Goal: Leave review/rating: Leave review/rating

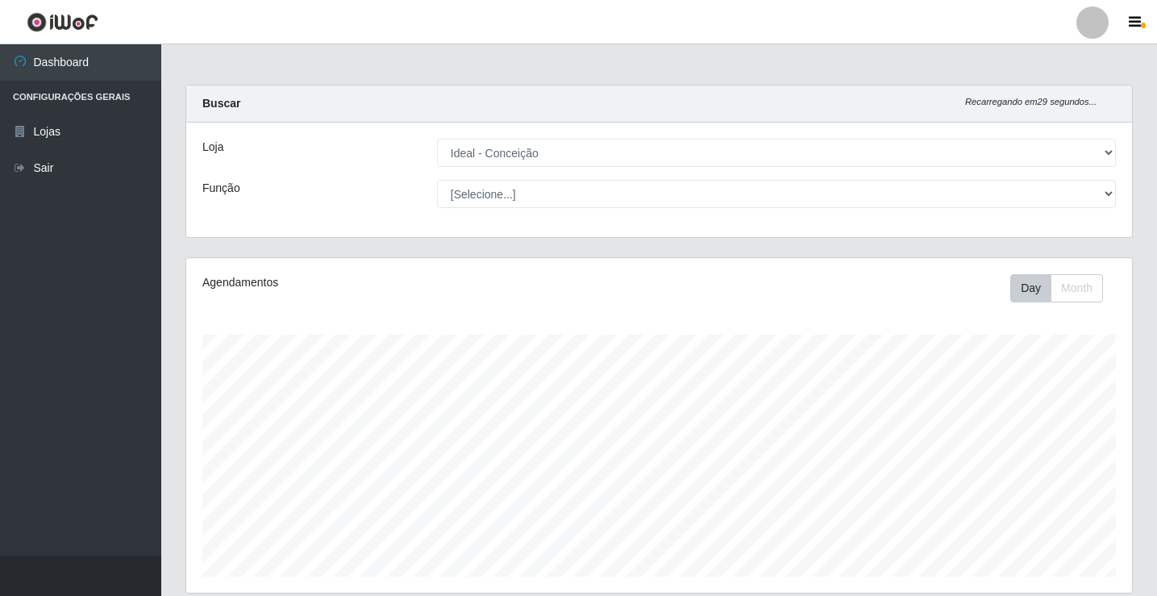
select select "231"
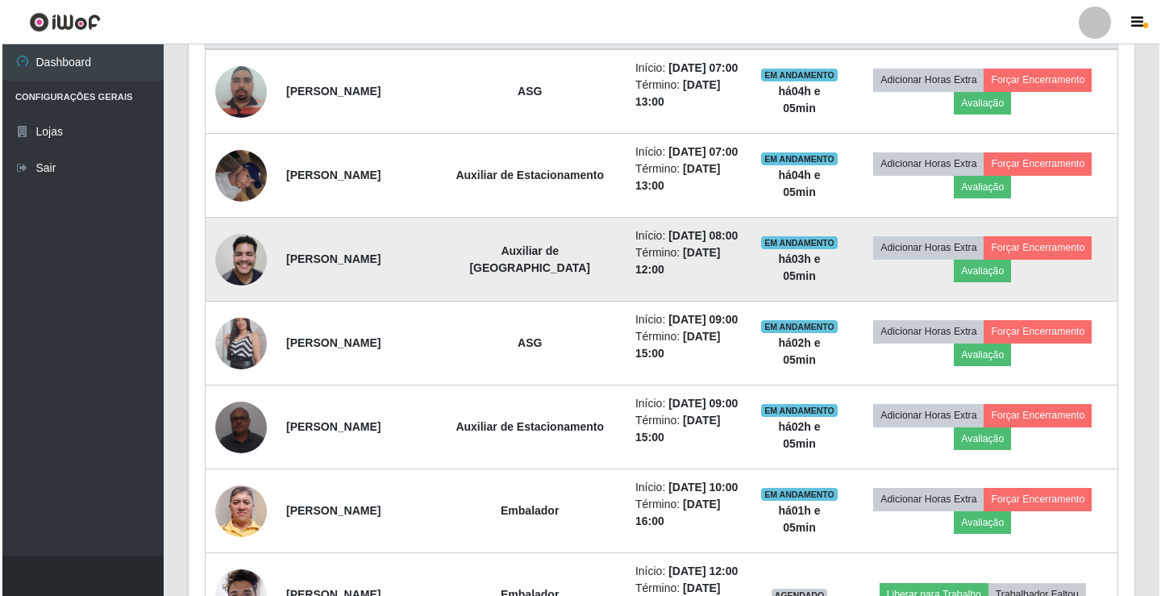
scroll to position [671, 0]
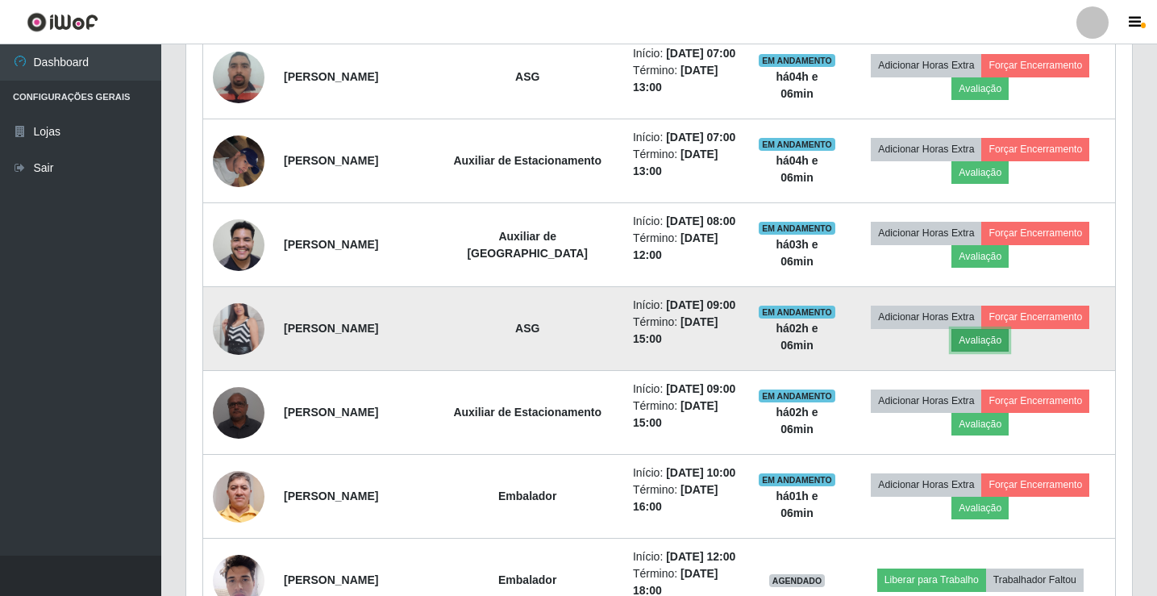
click at [991, 342] on button "Avaliação" at bounding box center [979, 340] width 57 height 23
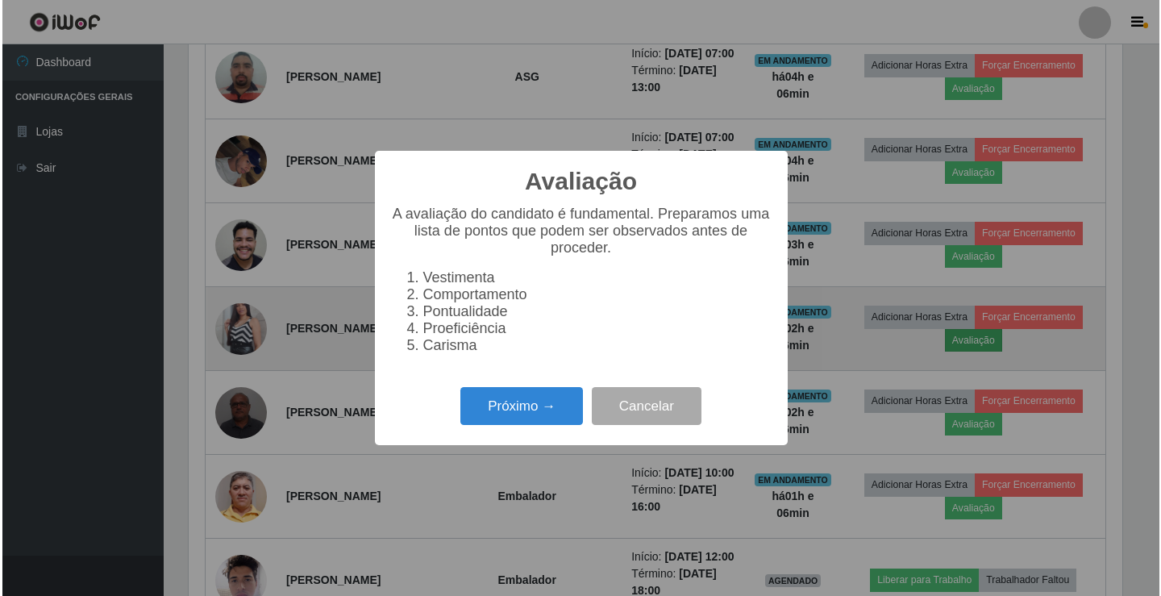
scroll to position [334, 937]
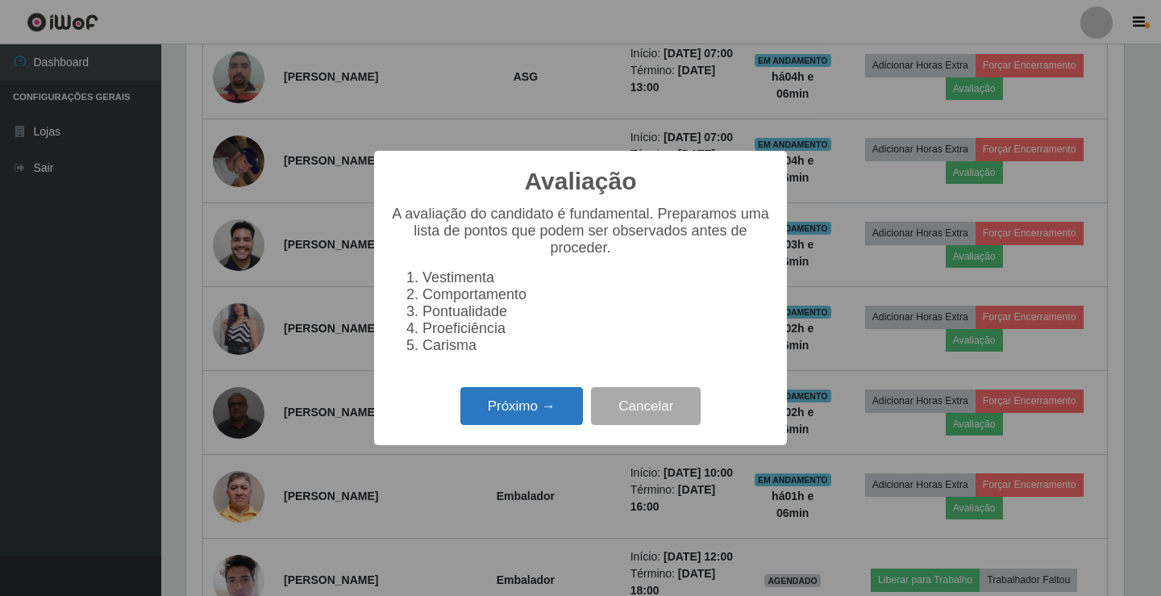
click at [528, 414] on button "Próximo →" at bounding box center [521, 406] width 123 height 38
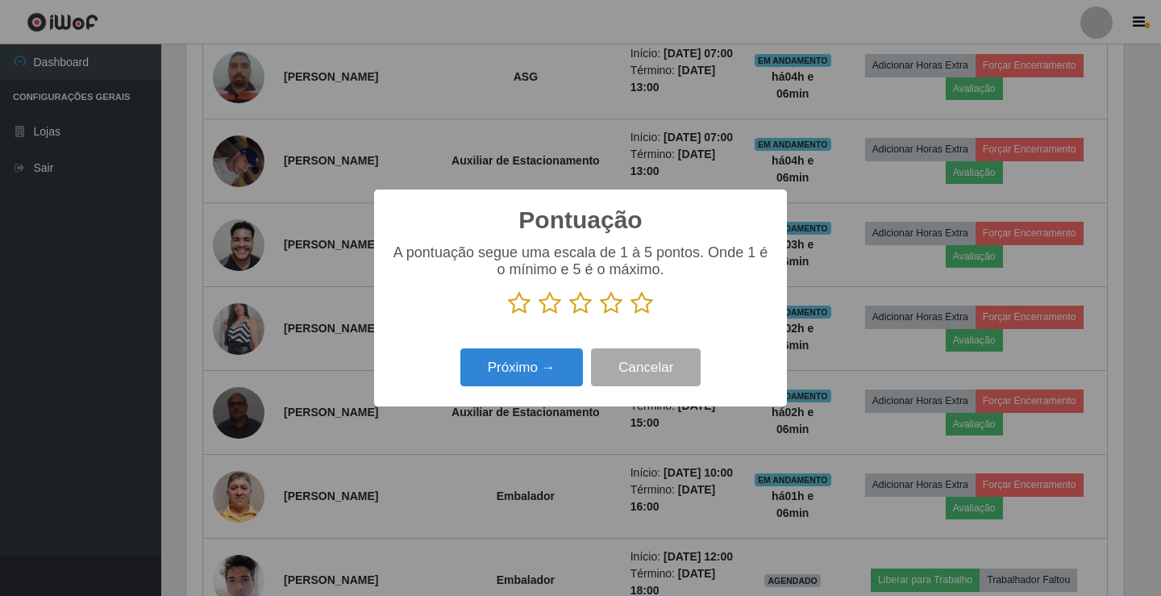
scroll to position [805663, 805060]
click at [519, 308] on icon at bounding box center [519, 303] width 23 height 24
click at [508, 315] on input "radio" at bounding box center [508, 315] width 0 height 0
click at [515, 376] on button "Próximo →" at bounding box center [521, 367] width 123 height 38
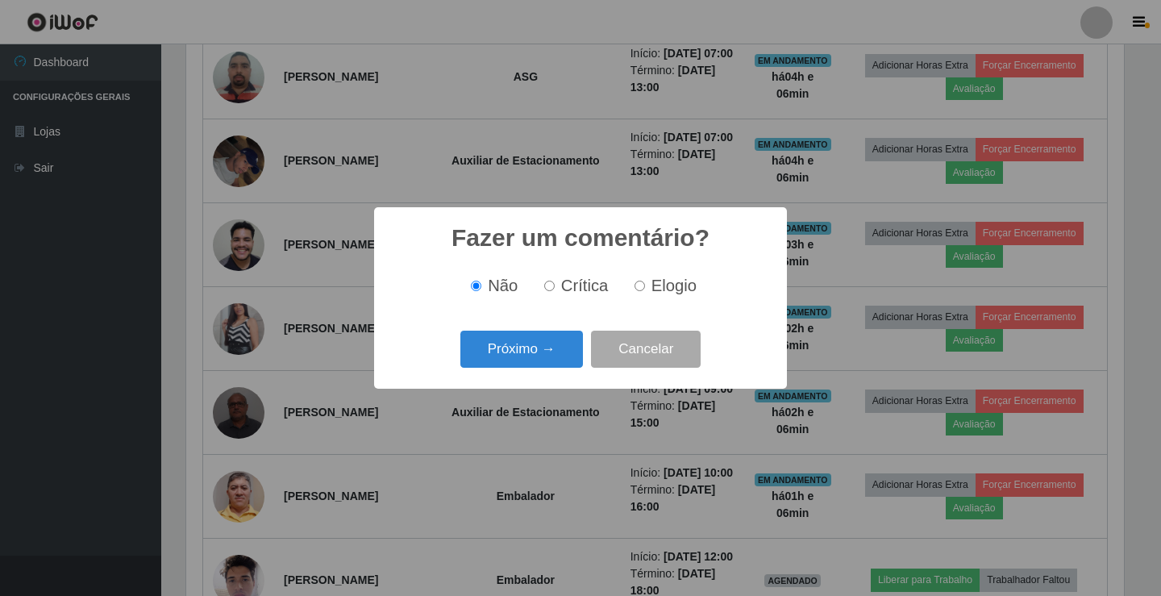
click at [551, 289] on input "Crítica" at bounding box center [549, 285] width 10 height 10
radio input "true"
click at [534, 346] on button "Próximo →" at bounding box center [521, 349] width 123 height 38
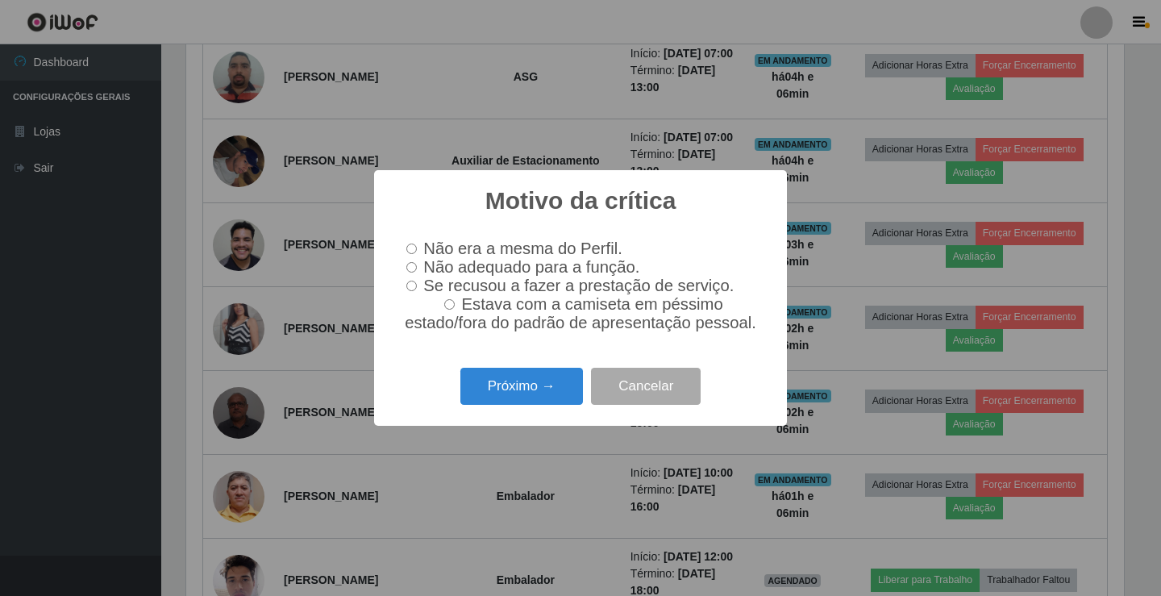
click at [407, 264] on input "Não adequado para a função." at bounding box center [411, 267] width 10 height 10
radio input "true"
click at [483, 385] on button "Próximo →" at bounding box center [521, 387] width 123 height 38
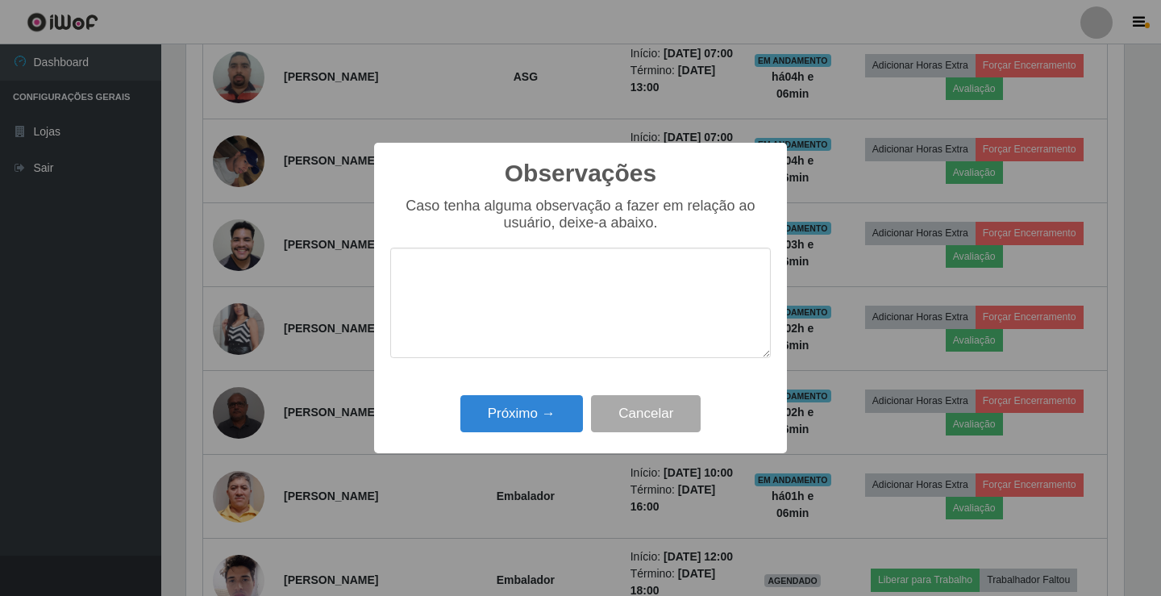
click at [459, 284] on textarea at bounding box center [580, 302] width 380 height 110
type textarea "n"
type textarea "B"
type textarea "Nao realiza bom trabalho"
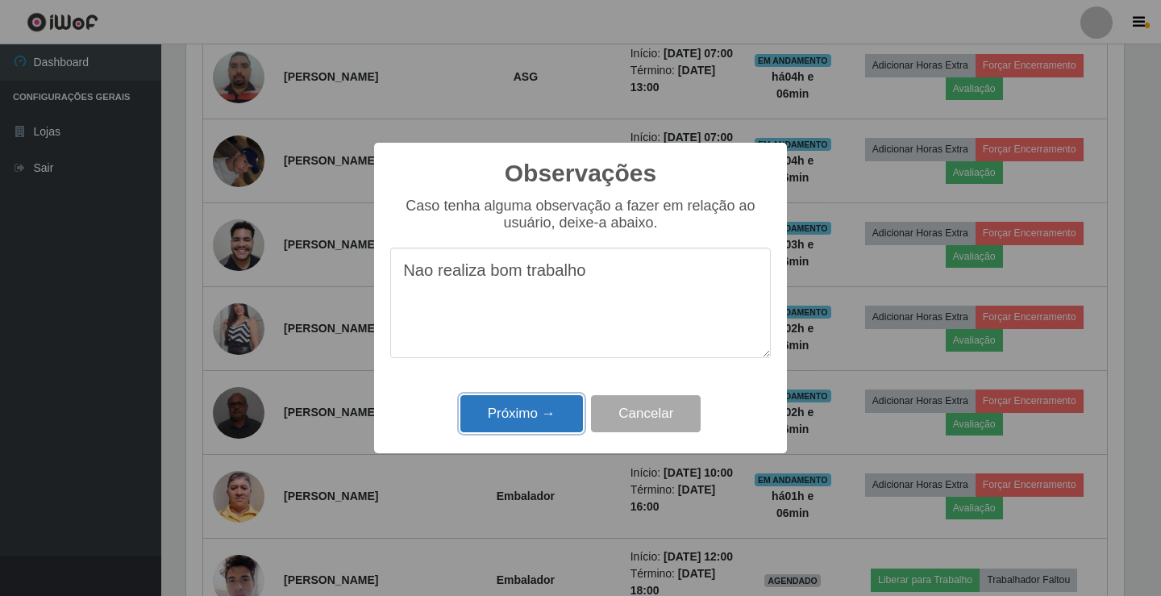
click at [549, 422] on button "Próximo →" at bounding box center [521, 414] width 123 height 38
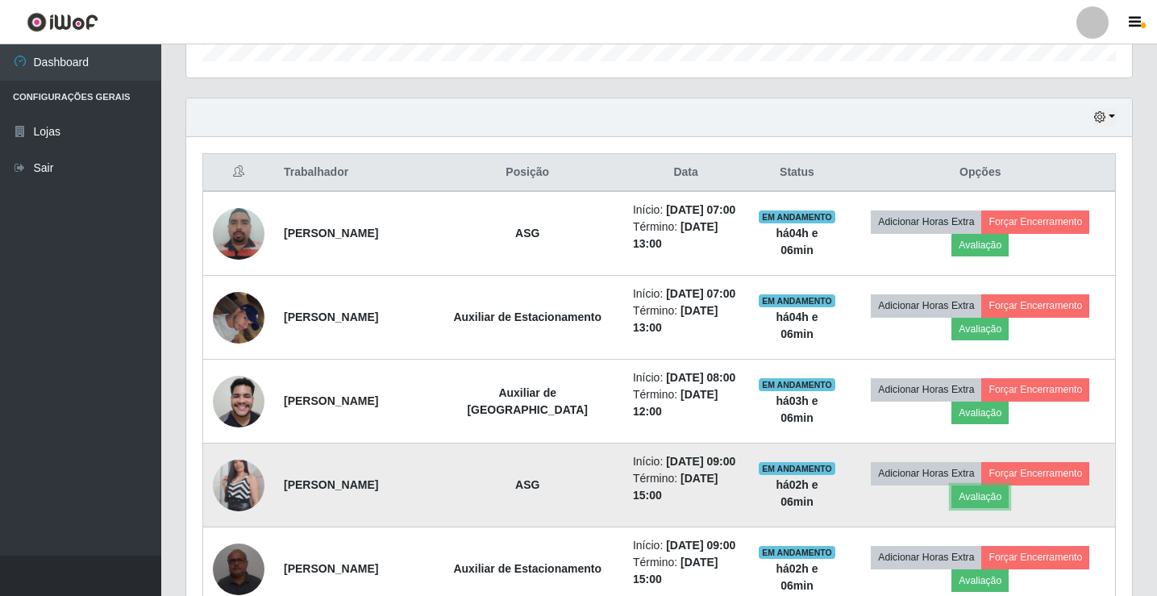
scroll to position [510, 0]
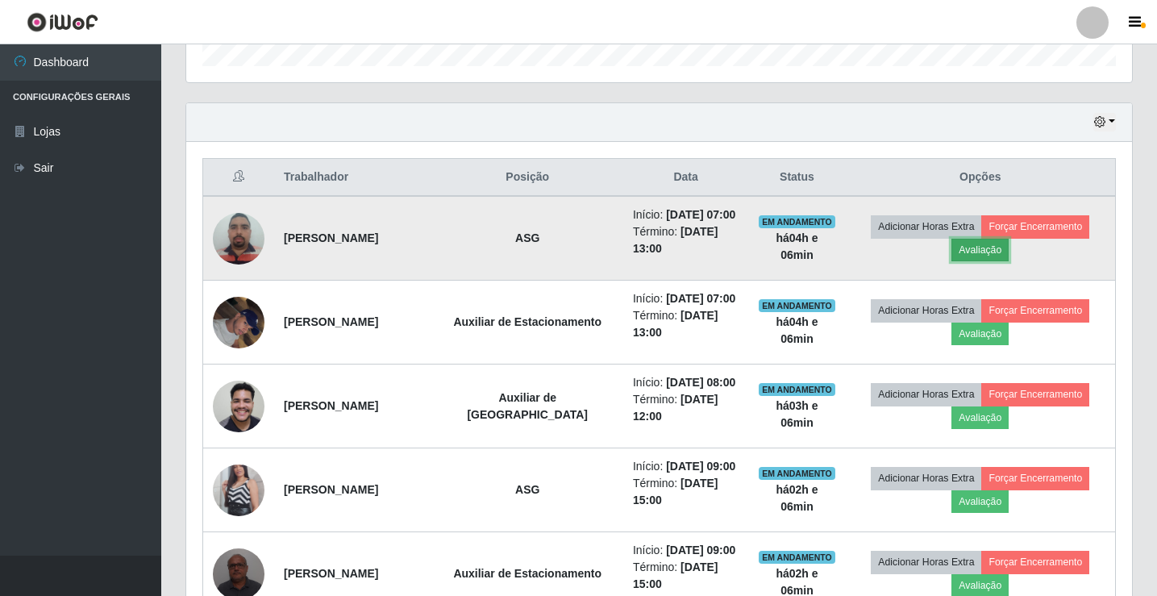
click at [983, 251] on button "Avaliação" at bounding box center [979, 250] width 57 height 23
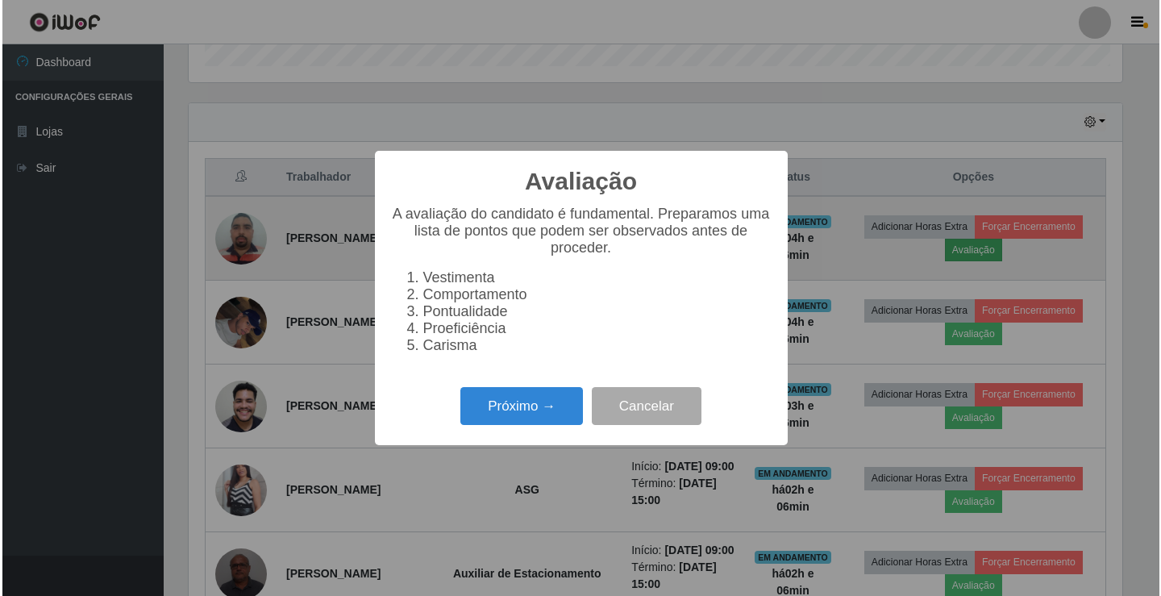
scroll to position [334, 937]
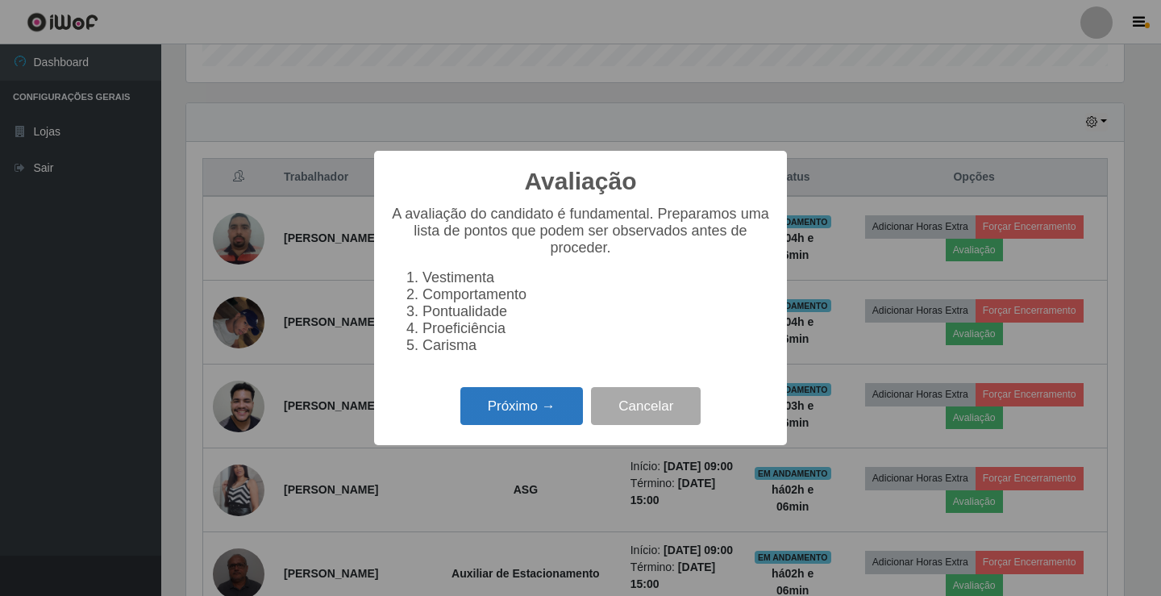
click at [514, 413] on button "Próximo →" at bounding box center [521, 406] width 123 height 38
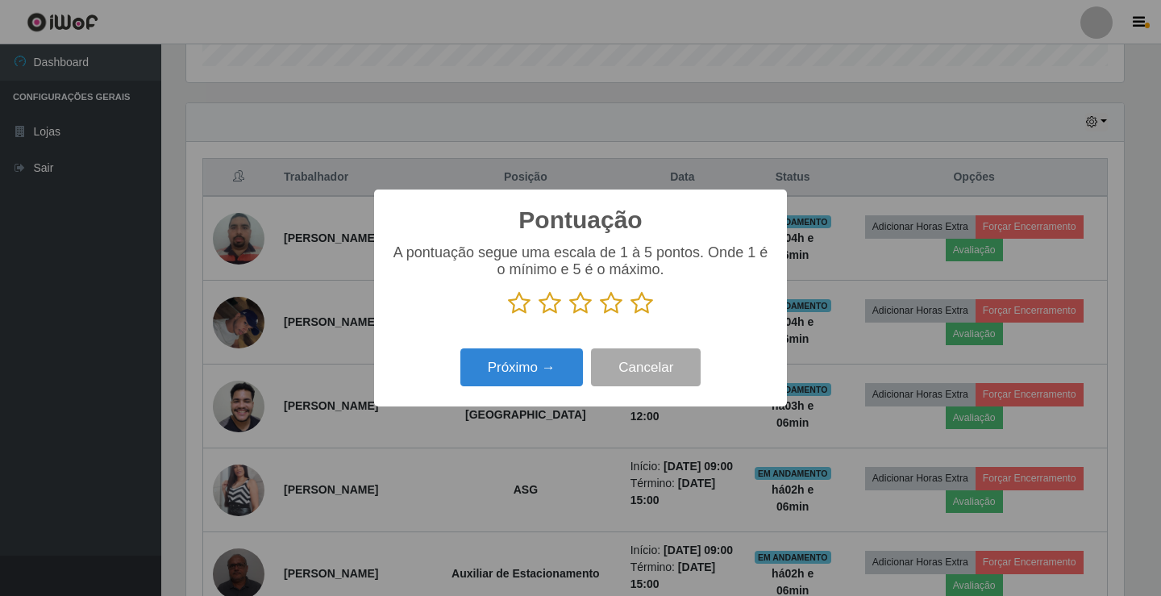
scroll to position [805663, 805060]
click at [550, 303] on icon at bounding box center [549, 303] width 23 height 24
click at [538, 315] on input "radio" at bounding box center [538, 315] width 0 height 0
click at [526, 365] on button "Próximo →" at bounding box center [521, 367] width 123 height 38
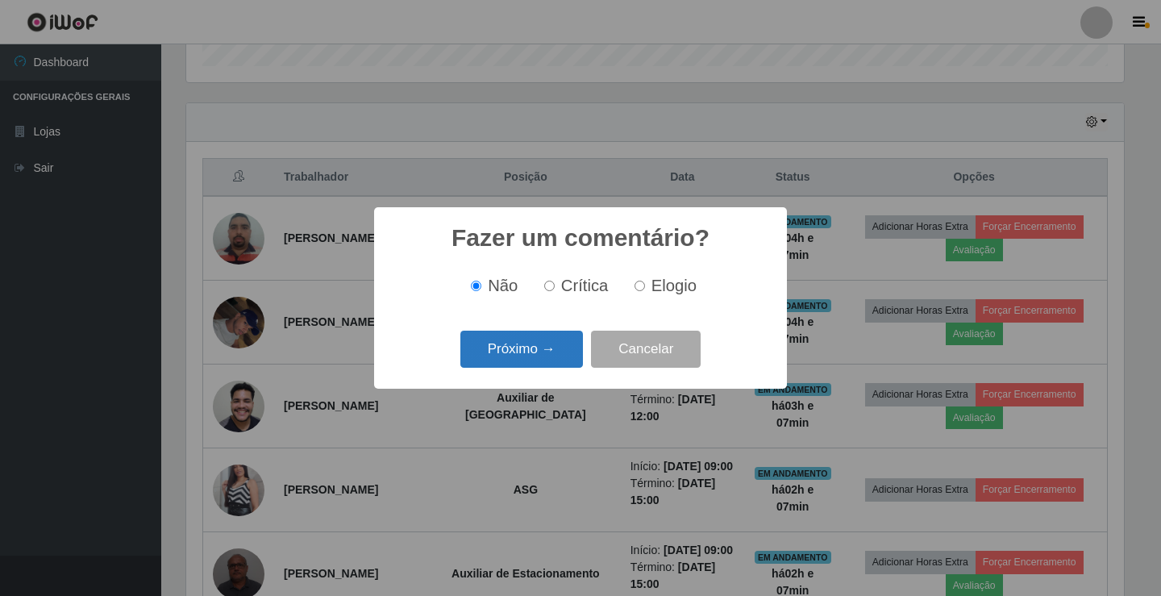
click at [546, 347] on button "Próximo →" at bounding box center [521, 349] width 123 height 38
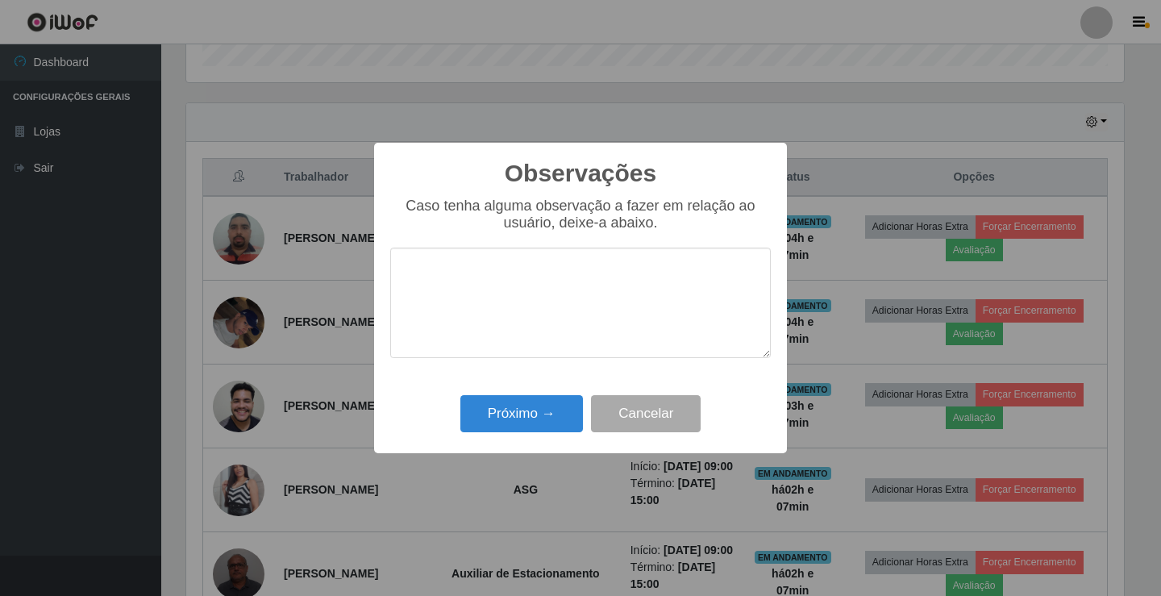
click at [547, 282] on textarea at bounding box center [580, 302] width 380 height 110
type textarea "n"
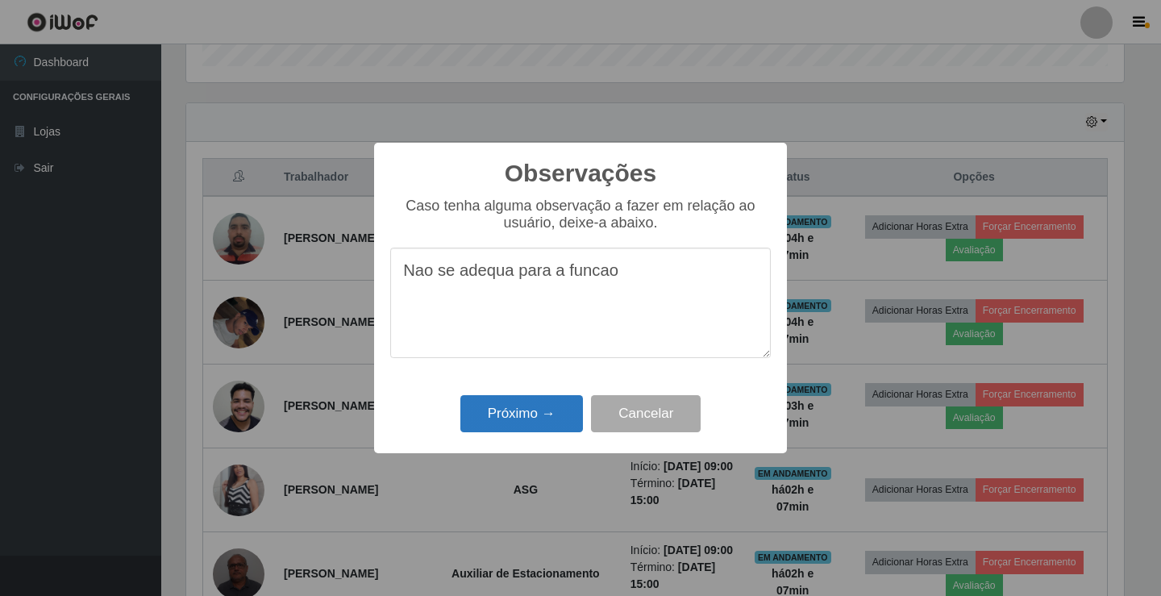
type textarea "Nao se adequa para a funcao"
click at [530, 414] on button "Próximo →" at bounding box center [521, 414] width 123 height 38
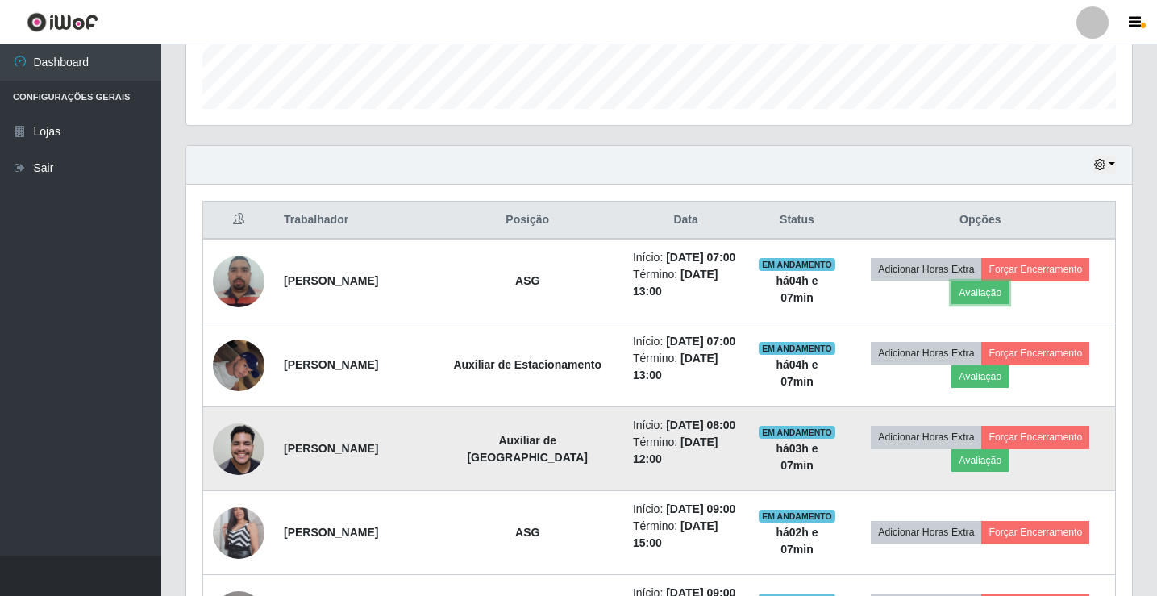
scroll to position [430, 0]
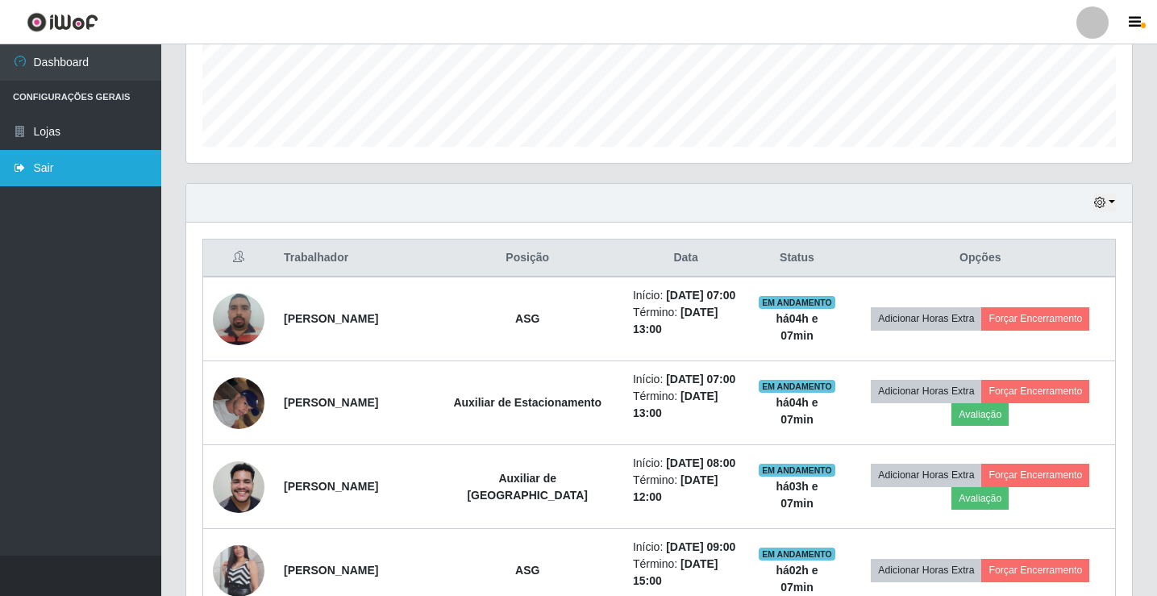
click at [97, 159] on link "Sair" at bounding box center [80, 168] width 161 height 36
